Goal: Information Seeking & Learning: Learn about a topic

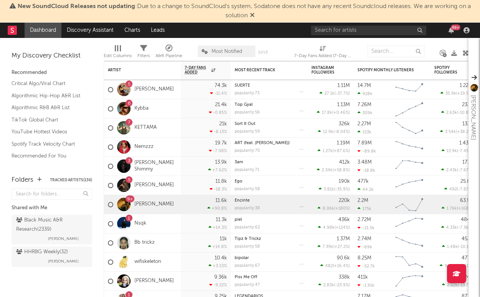
click at [334, 25] on div "99 +" at bounding box center [391, 30] width 161 height 15
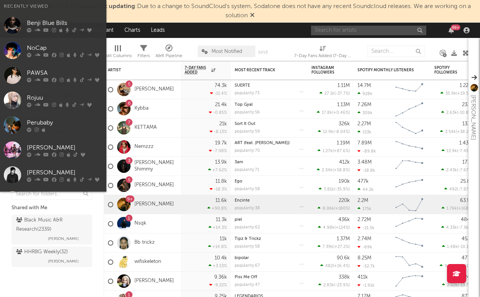
click at [336, 28] on input "text" at bounding box center [368, 31] width 115 height 10
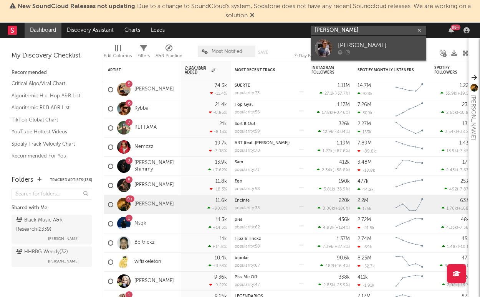
type input "Judah wes"
click at [390, 48] on div "Judah Weston" at bounding box center [380, 45] width 84 height 9
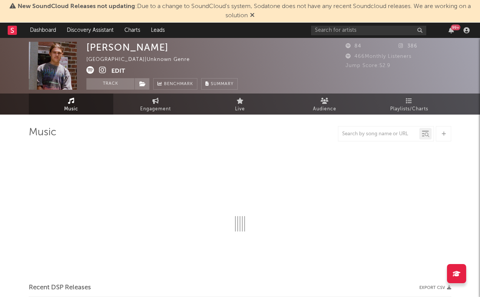
select select "1w"
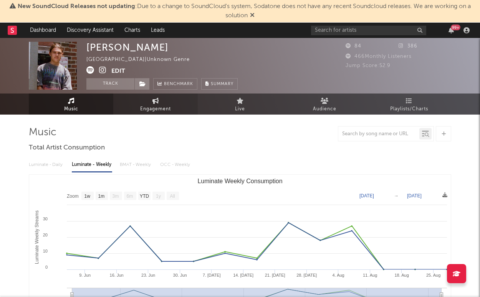
click at [162, 106] on span "Engagement" at bounding box center [155, 109] width 31 height 9
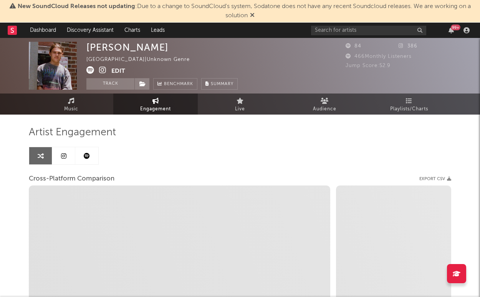
select select "1w"
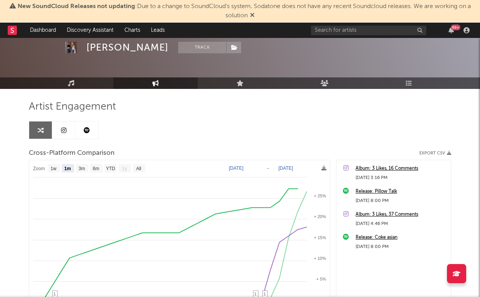
scroll to position [35, 0]
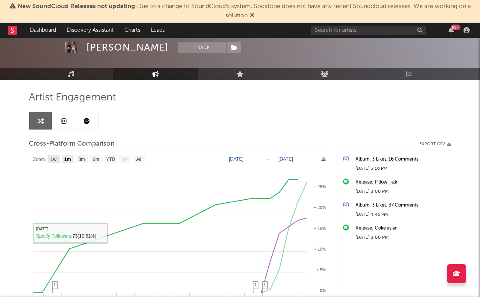
click at [51, 160] on text "1w" at bounding box center [54, 159] width 6 height 5
select select "1w"
type input "2025-08-28"
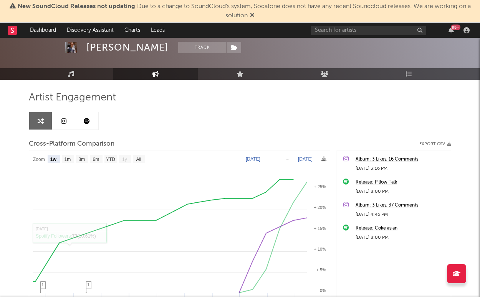
select select "1w"
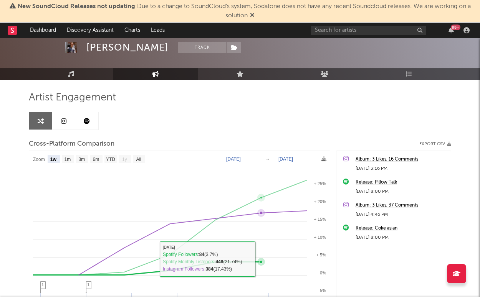
click at [262, 262] on icon at bounding box center [260, 262] width 3 height 3
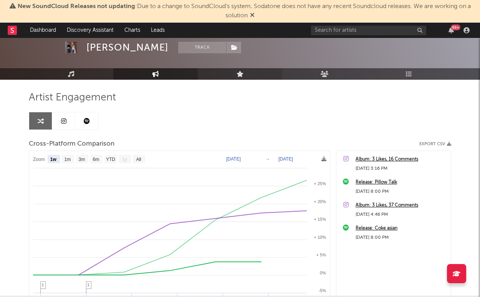
click at [246, 79] on link "Live" at bounding box center [240, 74] width 84 height 12
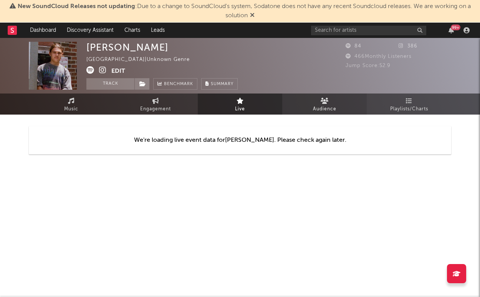
click at [338, 105] on link "Audience" at bounding box center [324, 104] width 84 height 21
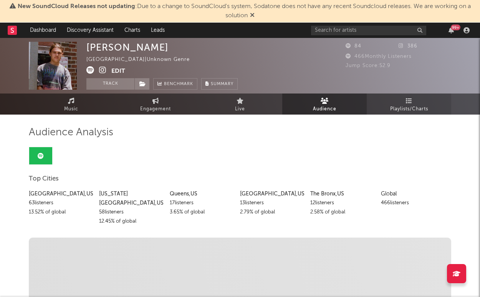
click at [394, 108] on span "Playlists/Charts" at bounding box center [409, 109] width 38 height 9
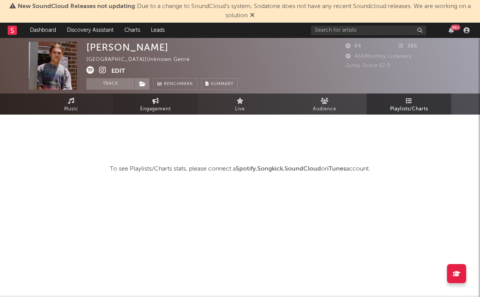
click at [159, 96] on link "Engagement" at bounding box center [155, 104] width 84 height 21
select select "1w"
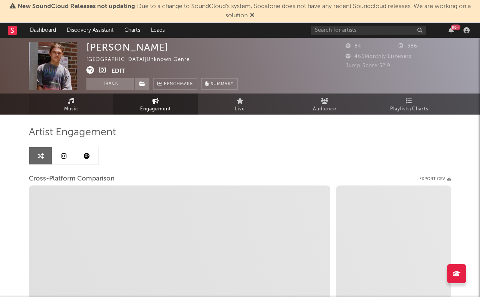
select select "1m"
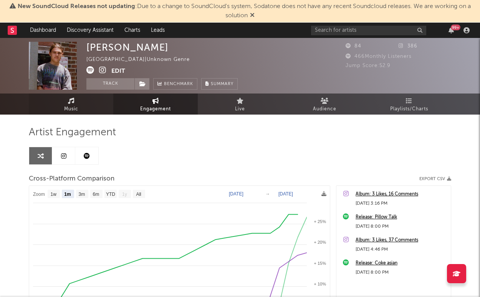
click at [71, 108] on span "Music" at bounding box center [71, 109] width 14 height 9
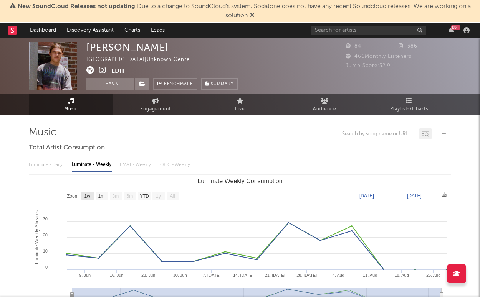
click at [86, 198] on text "1w" at bounding box center [87, 196] width 6 height 5
select select "1w"
type input "2025-08-22"
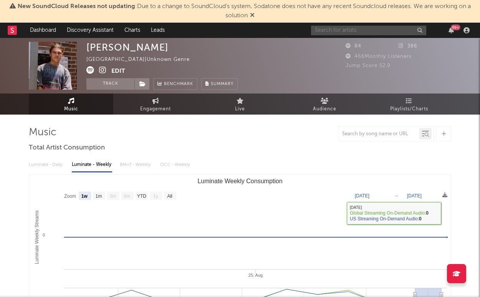
click at [363, 29] on input "text" at bounding box center [368, 31] width 115 height 10
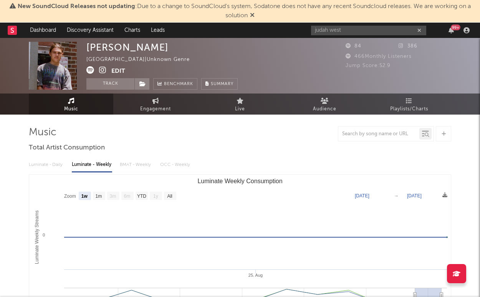
click at [125, 162] on div "Luminate - Daily Luminate - Weekly BMAT - Weekly OCC - Weekly" at bounding box center [240, 164] width 422 height 13
click at [48, 165] on div "Luminate - Daily Luminate - Weekly BMAT - Weekly OCC - Weekly" at bounding box center [240, 164] width 422 height 13
click at [372, 37] on div "judah west 99 +" at bounding box center [391, 30] width 161 height 15
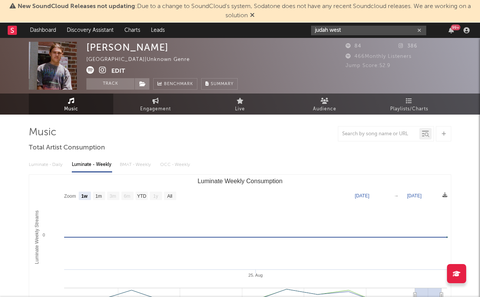
click at [381, 33] on input "judah west" at bounding box center [368, 31] width 115 height 10
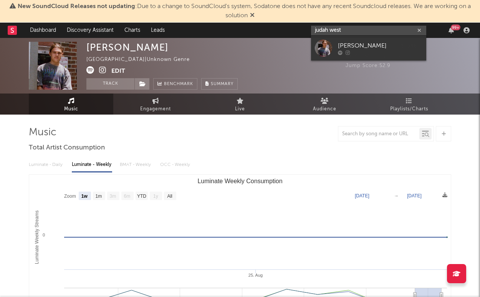
click at [381, 33] on input "judah west" at bounding box center [368, 31] width 115 height 10
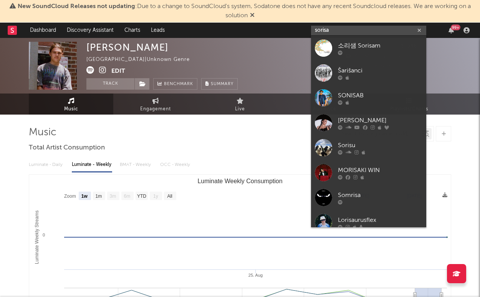
type input "sores"
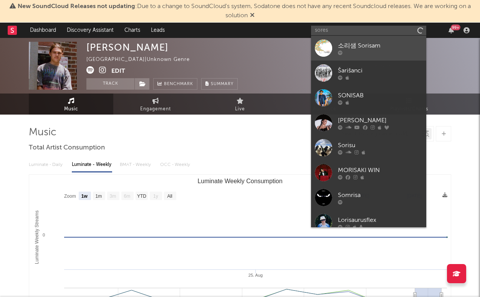
drag, startPoint x: 380, startPoint y: 33, endPoint x: 374, endPoint y: 36, distance: 6.9
click at [374, 36] on link "소리샘 Sorisam" at bounding box center [368, 48] width 115 height 25
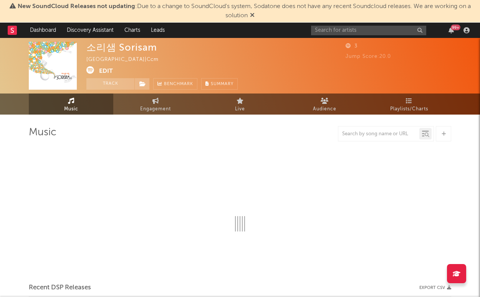
select select "1w"
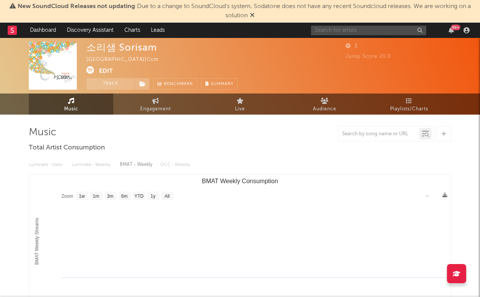
click at [379, 30] on input "text" at bounding box center [368, 31] width 115 height 10
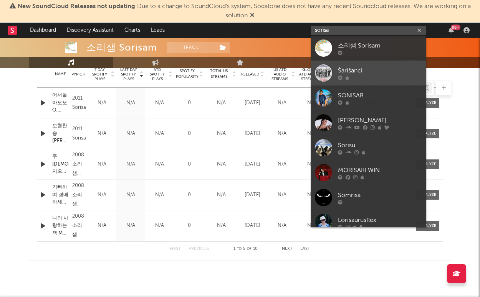
type input "sorisa"
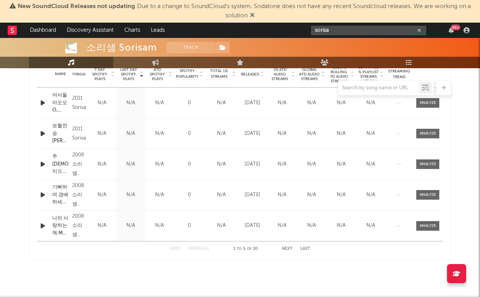
click at [350, 29] on input "sorisa" at bounding box center [368, 31] width 115 height 10
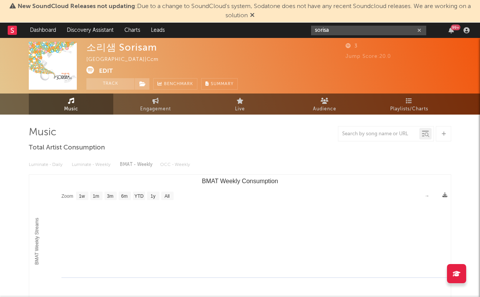
click at [333, 33] on input "sorisa" at bounding box center [368, 31] width 115 height 10
click at [45, 23] on link "Dashboard" at bounding box center [43, 30] width 37 height 15
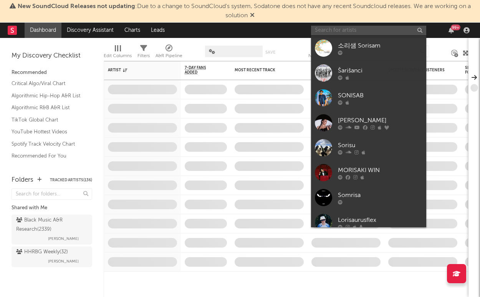
click at [377, 35] on input "text" at bounding box center [368, 31] width 115 height 10
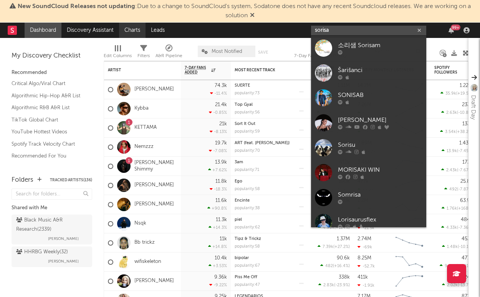
scroll to position [-13, 0]
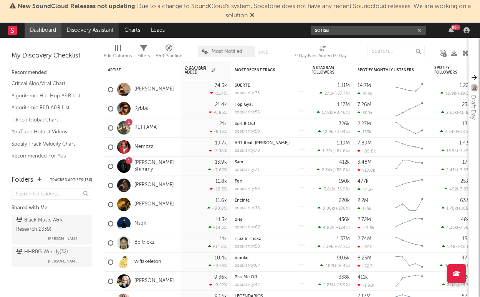
type input "sorisa"
click at [86, 31] on link "Discovery Assistant" at bounding box center [90, 30] width 58 height 15
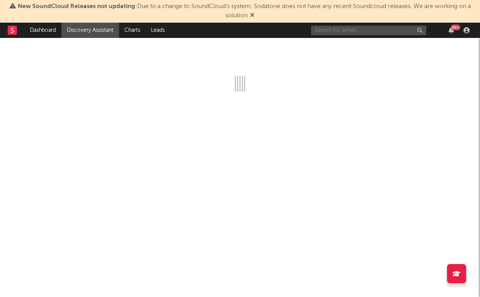
click at [361, 33] on input "text" at bounding box center [368, 31] width 115 height 10
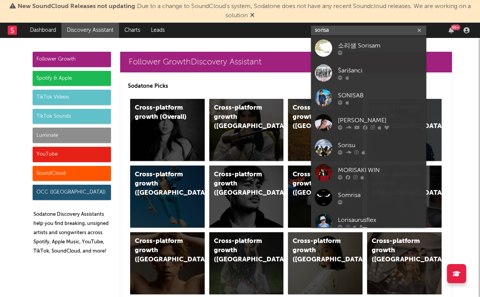
click at [361, 33] on input "sorisa" at bounding box center [368, 31] width 115 height 10
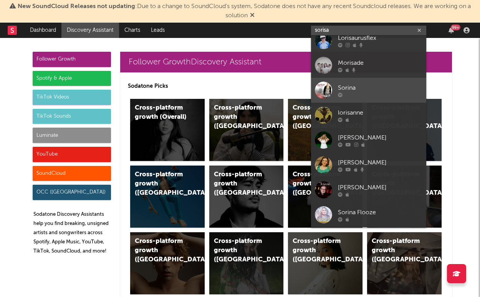
scroll to position [182, 0]
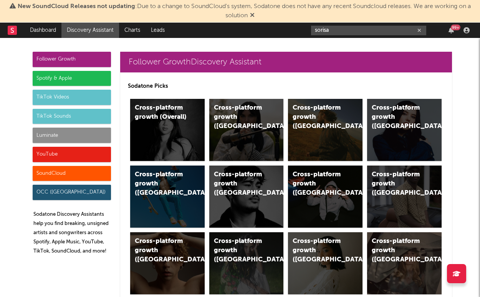
click at [338, 30] on input "sorisa" at bounding box center [368, 31] width 115 height 10
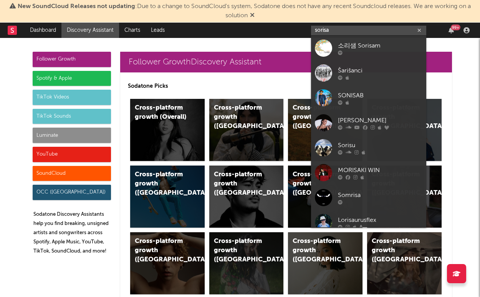
click at [338, 30] on input "sorisa" at bounding box center [368, 31] width 115 height 10
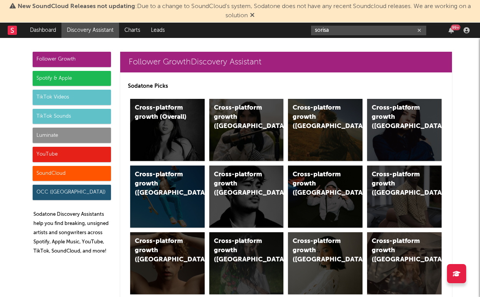
type input "sorisav"
